Goal: Task Accomplishment & Management: Manage account settings

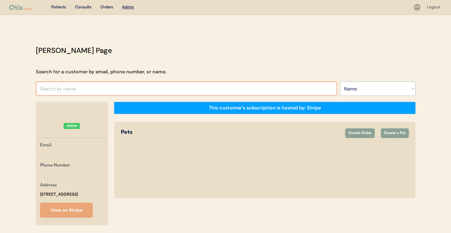
select select ""Name""
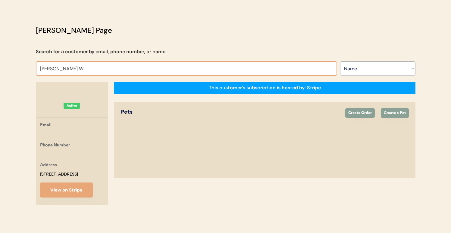
type input "[PERSON_NAME] WE"
type input "[PERSON_NAME]"
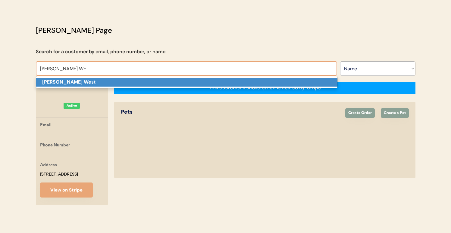
click at [113, 78] on p "[PERSON_NAME] We st" at bounding box center [186, 82] width 301 height 9
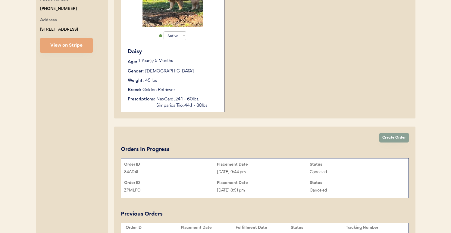
scroll to position [139, 0]
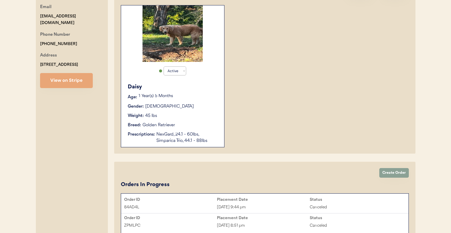
type input "[PERSON_NAME]"
click at [187, 119] on div "Daisy Age: [DEMOGRAPHIC_DATA] Year(s) 5 Months Gender: [DEMOGRAPHIC_DATA] Weigh…" at bounding box center [172, 113] width 97 height 67
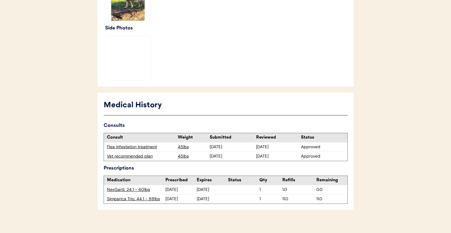
scroll to position [226, 0]
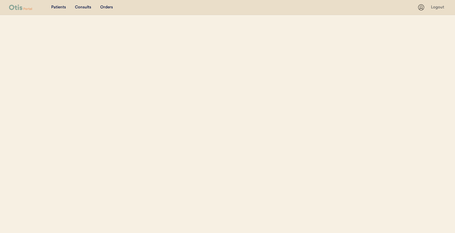
select select ""Name""
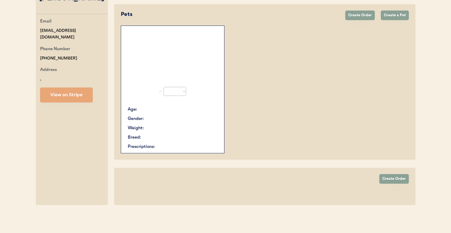
select select "true"
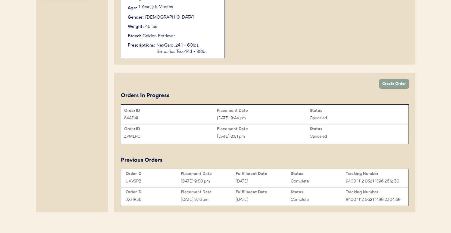
scroll to position [239, 0]
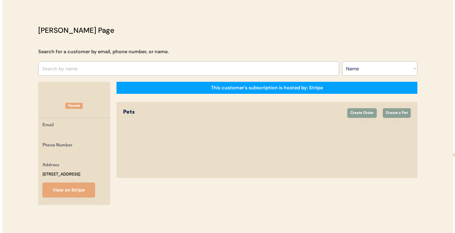
scroll to position [27, 0]
